Goal: Navigation & Orientation: Find specific page/section

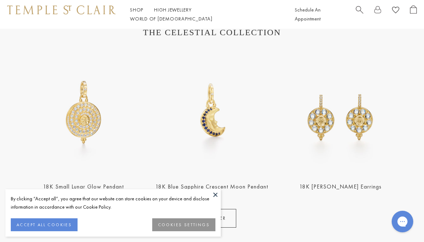
scroll to position [250, 0]
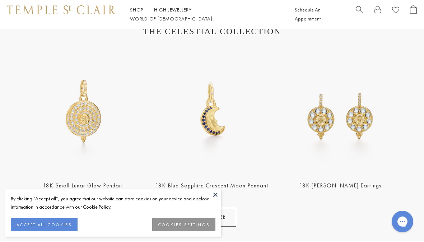
click at [215, 193] on button at bounding box center [215, 194] width 11 height 11
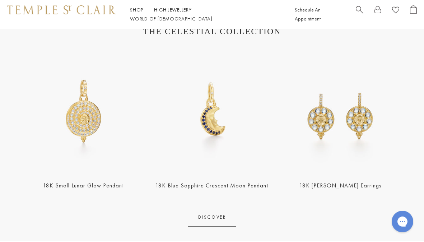
scroll to position [267, 0]
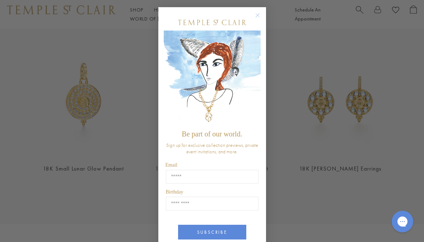
click at [257, 15] on circle "Close dialog" at bounding box center [257, 15] width 9 height 9
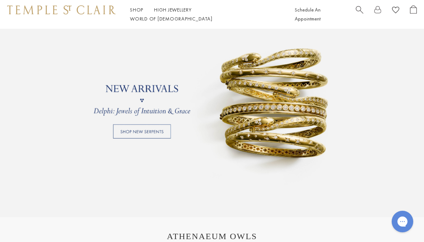
scroll to position [440, 0]
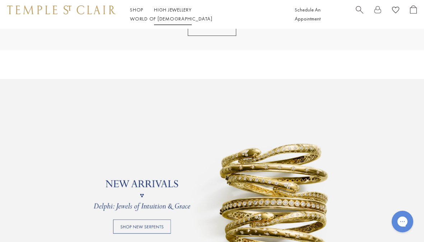
click at [178, 12] on link "High Jewellery High Jewellery" at bounding box center [173, 9] width 38 height 6
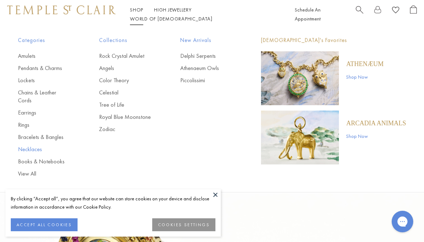
click at [27, 145] on link "Necklaces" at bounding box center [44, 149] width 52 height 8
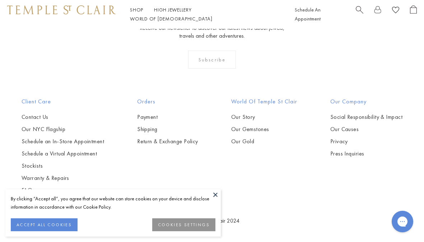
scroll to position [1580, 0]
